Goal: Navigation & Orientation: Find specific page/section

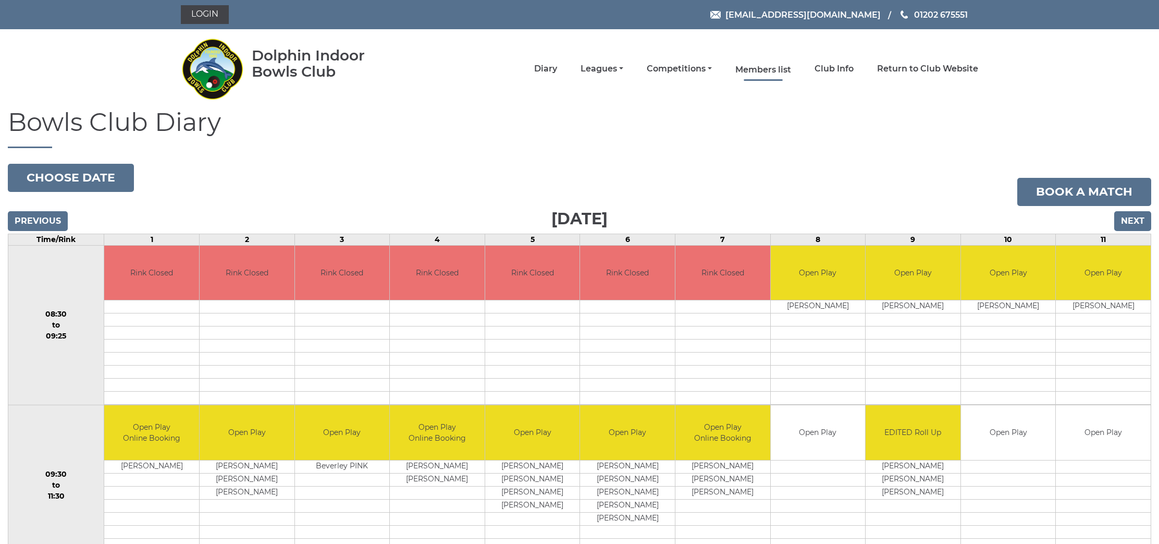
click at [787, 70] on link "Members list" at bounding box center [764, 69] width 56 height 11
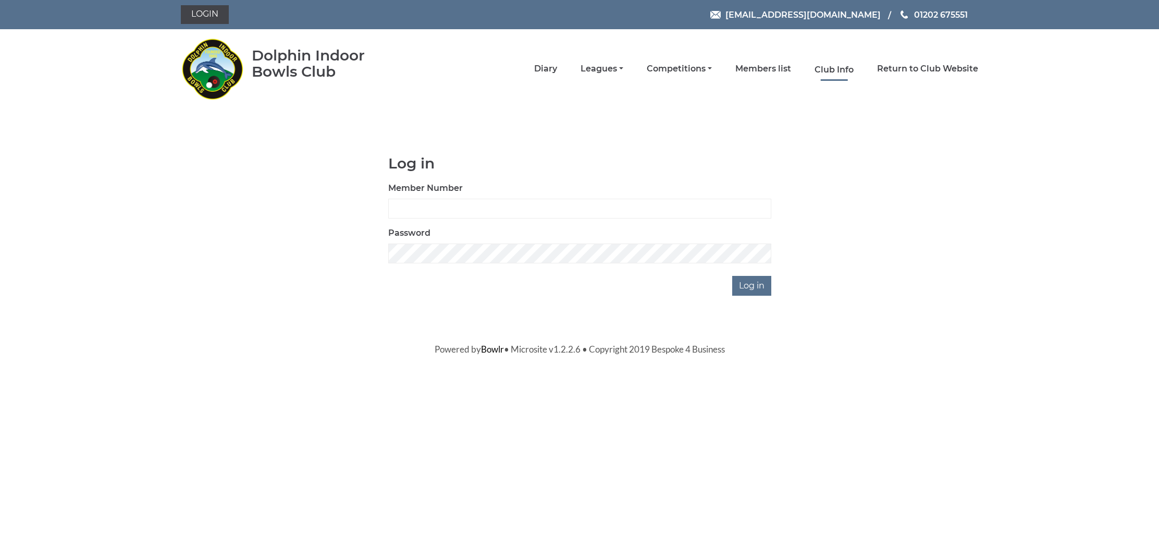
click at [852, 70] on link "Club Info" at bounding box center [834, 69] width 39 height 11
click at [842, 69] on link "Club Info" at bounding box center [834, 69] width 39 height 11
click at [912, 69] on link "Return to Club Website" at bounding box center [927, 69] width 101 height 11
